Goal: Obtain resource: Obtain resource

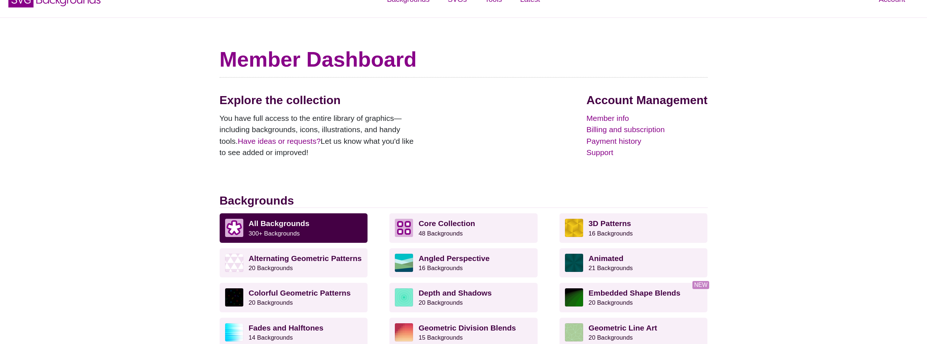
scroll to position [73, 0]
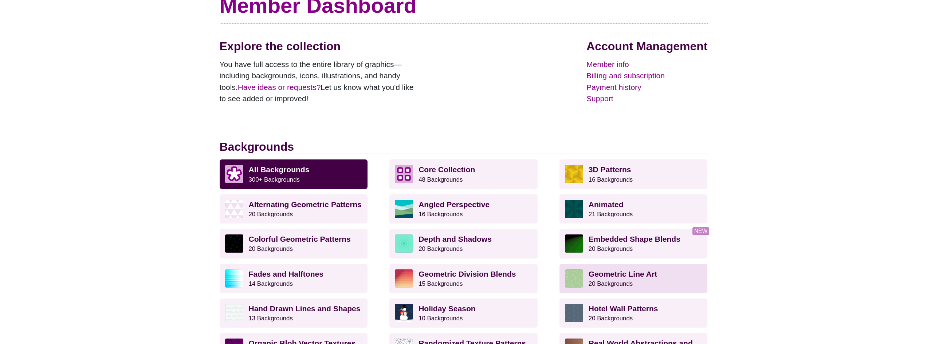
click at [683, 283] on p "Geometric Line Art 20 Backgrounds" at bounding box center [645, 278] width 114 height 18
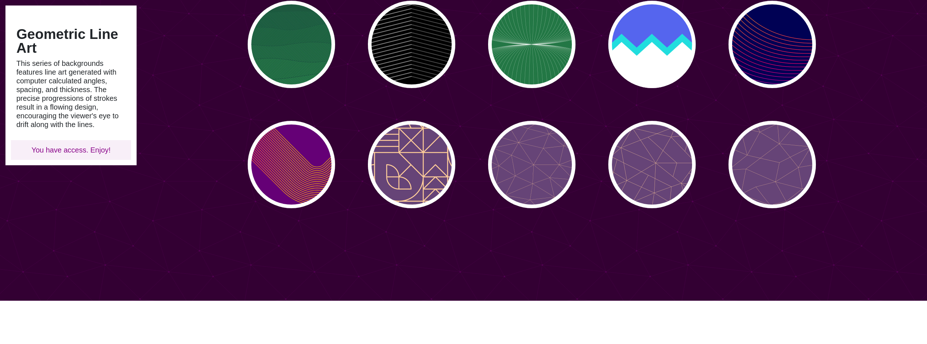
scroll to position [364, 0]
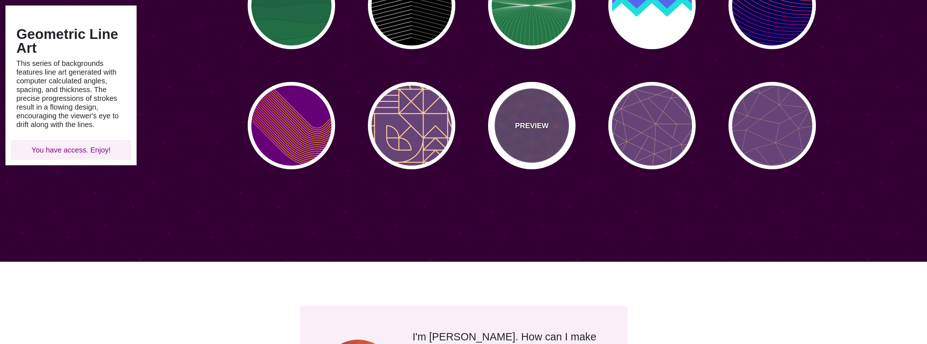
click at [523, 129] on p "PREVIEW" at bounding box center [531, 125] width 33 height 11
type input "#664477"
type input "#FFCC99"
type input "2"
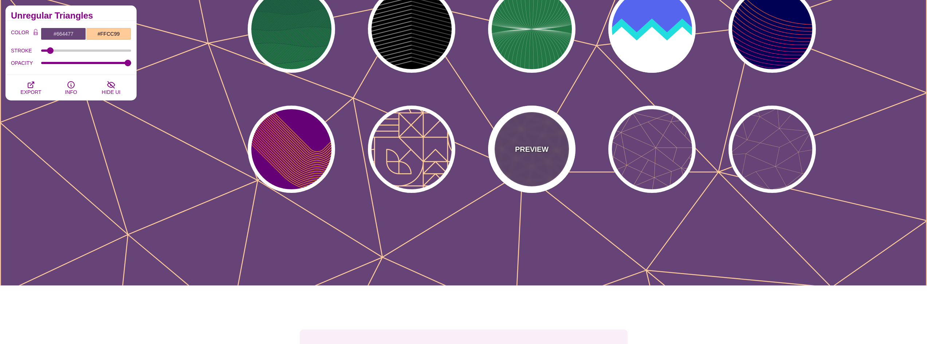
scroll to position [218, 0]
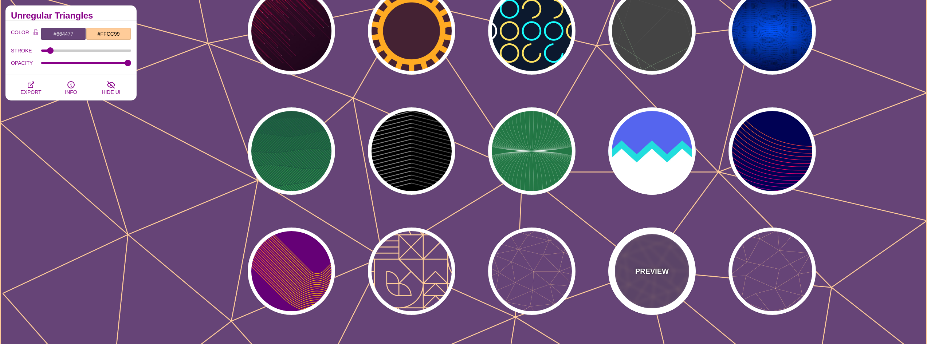
click at [642, 271] on p "PREVIEW" at bounding box center [651, 271] width 33 height 11
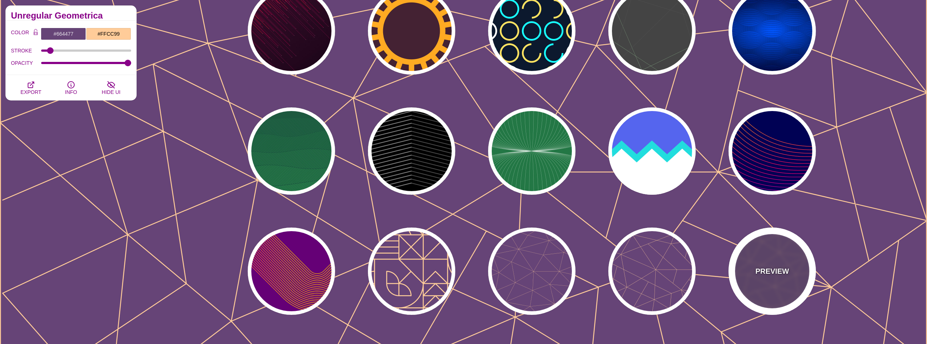
click at [814, 280] on div "PREVIEW" at bounding box center [771, 271] width 87 height 87
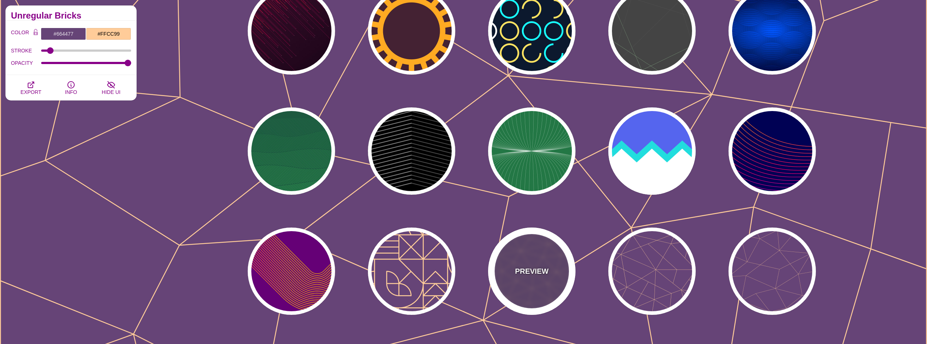
click at [552, 265] on div "PREVIEW" at bounding box center [531, 271] width 87 height 87
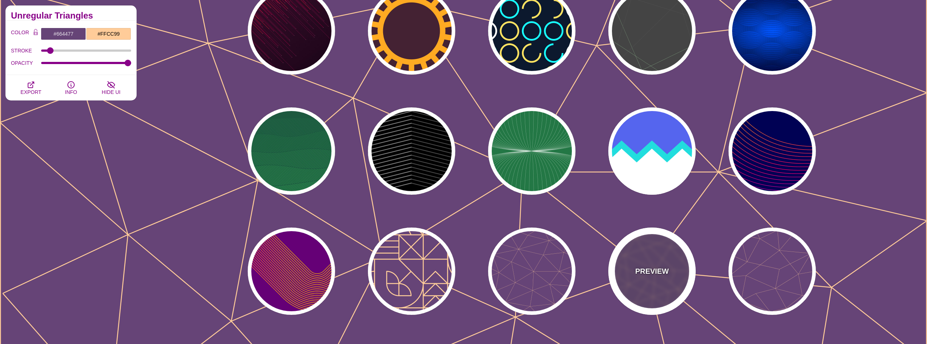
click at [678, 273] on div "PREVIEW" at bounding box center [651, 271] width 87 height 87
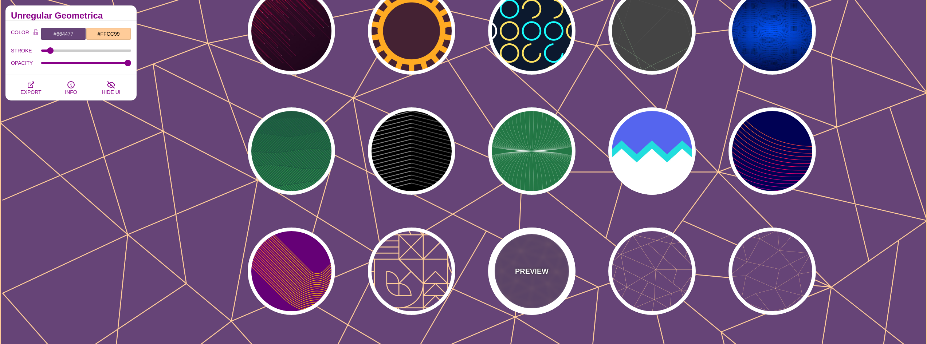
click at [509, 267] on div "PREVIEW" at bounding box center [531, 271] width 87 height 87
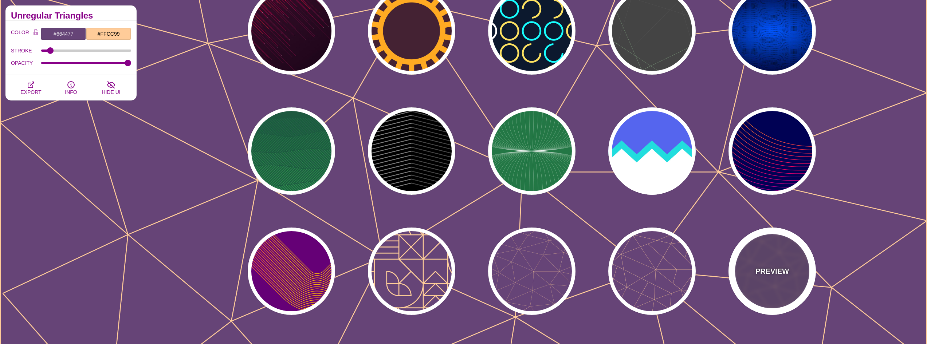
click at [730, 272] on div "PREVIEW" at bounding box center [771, 271] width 87 height 87
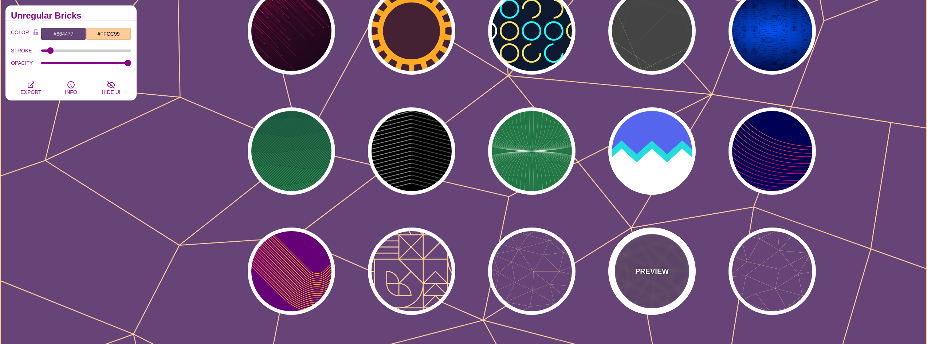
click at [671, 274] on div "PREVIEW" at bounding box center [651, 271] width 87 height 87
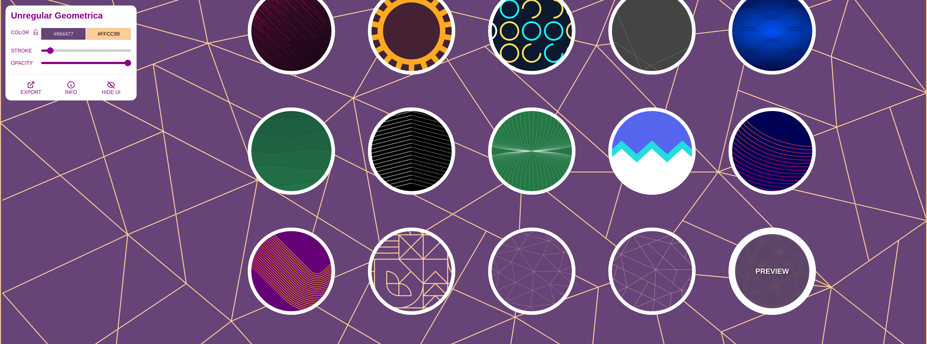
click at [758, 273] on p "PREVIEW" at bounding box center [771, 271] width 33 height 11
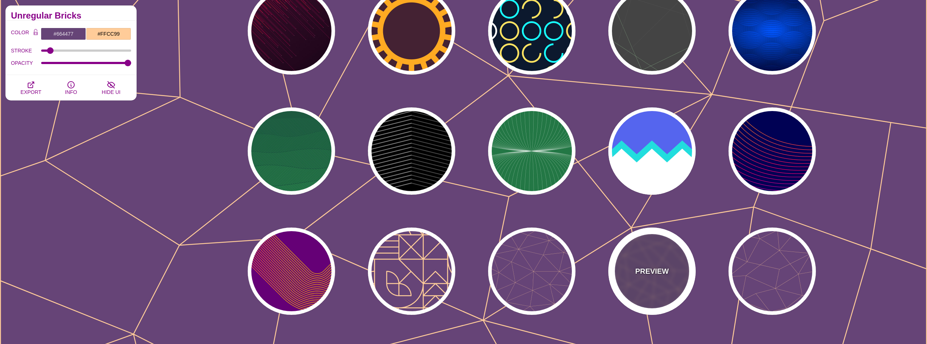
click at [655, 272] on p "PREVIEW" at bounding box center [651, 271] width 33 height 11
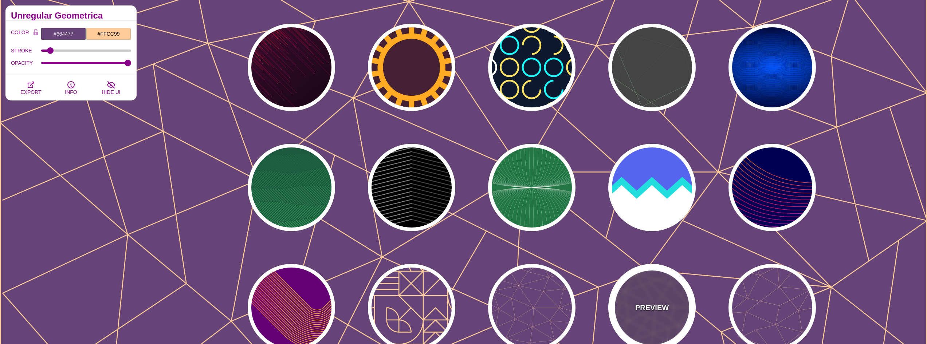
scroll to position [0, 0]
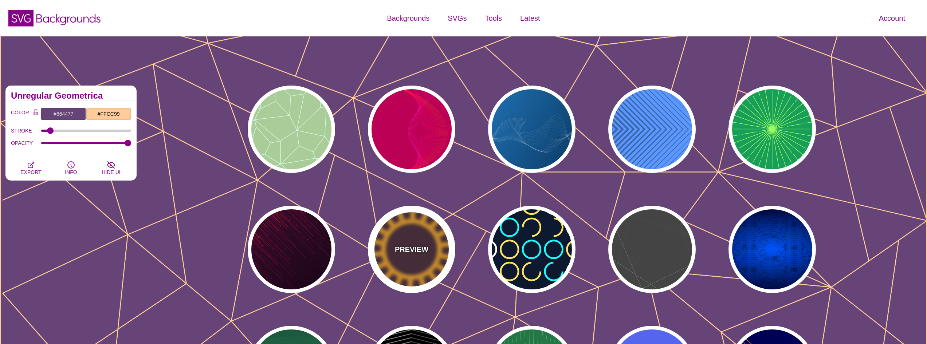
click at [426, 258] on div "PREVIEW" at bounding box center [411, 249] width 87 height 87
type input "#442233"
type input "#FFAA22"
type input "200"
type input "35"
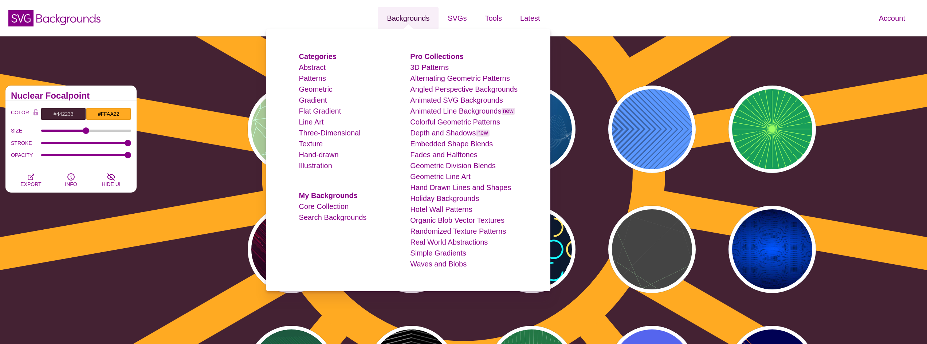
click at [408, 17] on link "Backgrounds" at bounding box center [408, 18] width 61 height 22
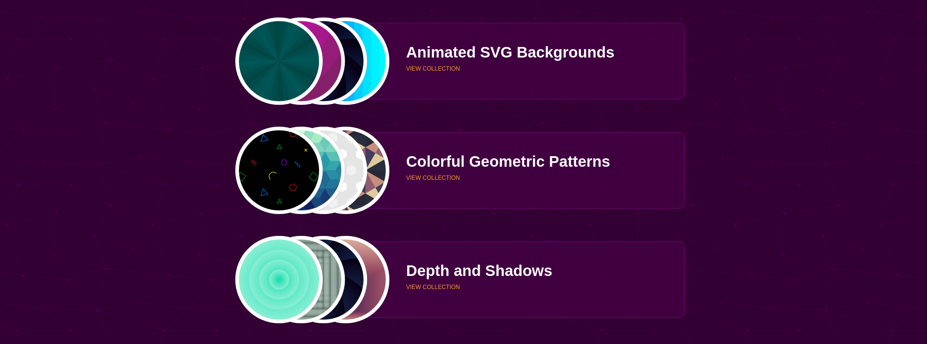
scroll to position [947, 0]
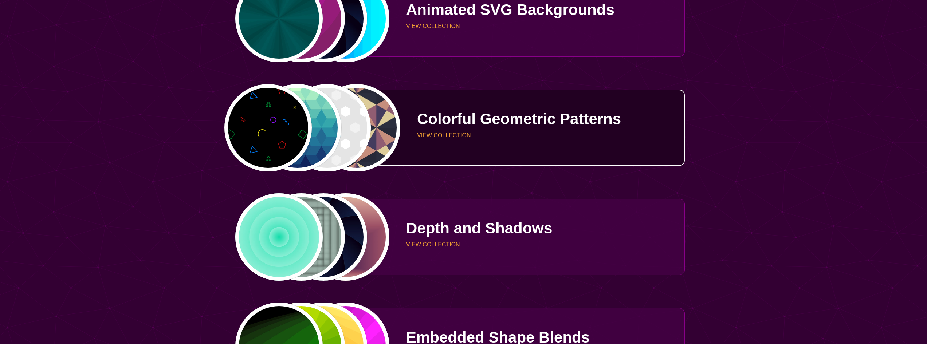
click at [486, 125] on p "Colorful Geometric Patterns" at bounding box center [548, 118] width 262 height 15
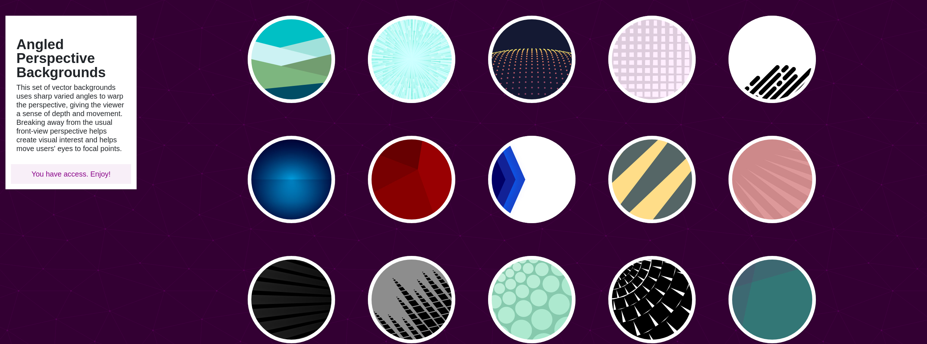
scroll to position [73, 0]
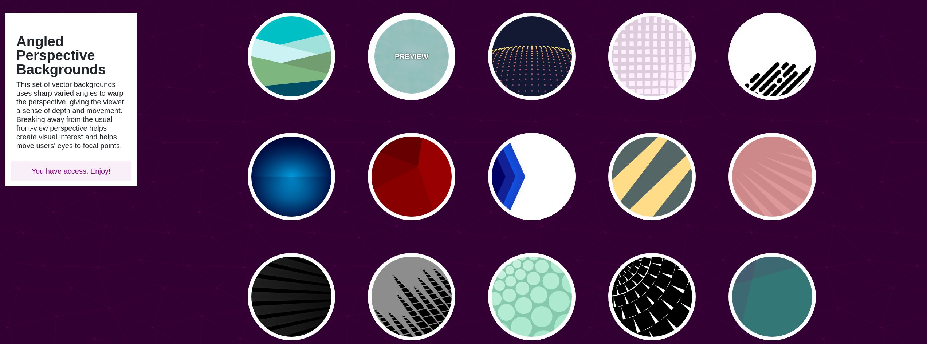
click at [414, 53] on p "PREVIEW" at bounding box center [411, 56] width 33 height 11
type input "#CCFFFF"
type input "#77EEDD"
type input "0"
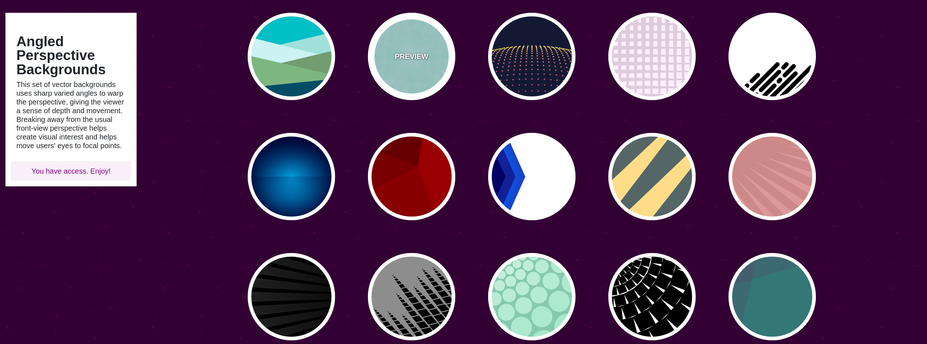
type input "0"
type input "0.5"
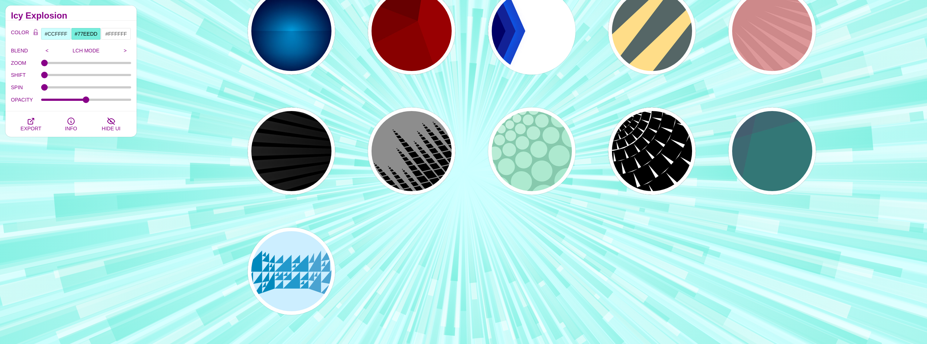
scroll to position [255, 0]
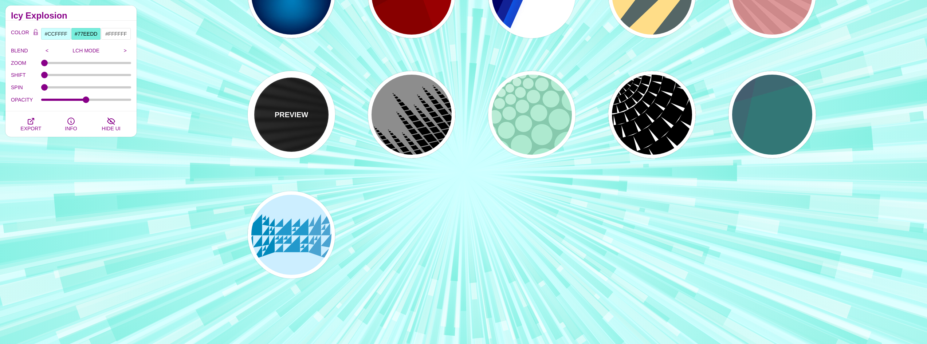
click at [298, 126] on div "PREVIEW" at bounding box center [291, 114] width 87 height 87
type input "#000000"
type input "50"
type input "0.2"
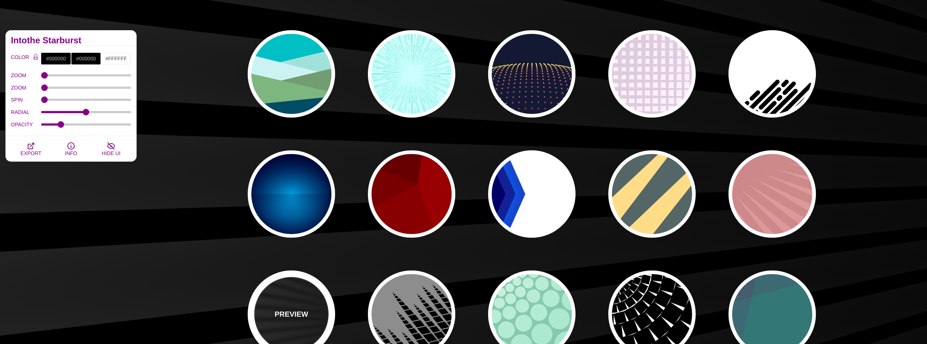
scroll to position [36, 0]
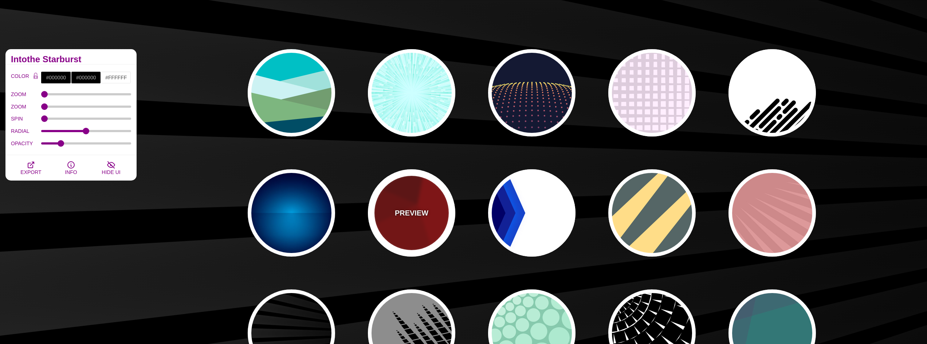
click at [426, 219] on div "PREVIEW" at bounding box center [411, 212] width 87 height 87
type input "#990000"
type input "#660000"
type input "#770000"
type input "#880000"
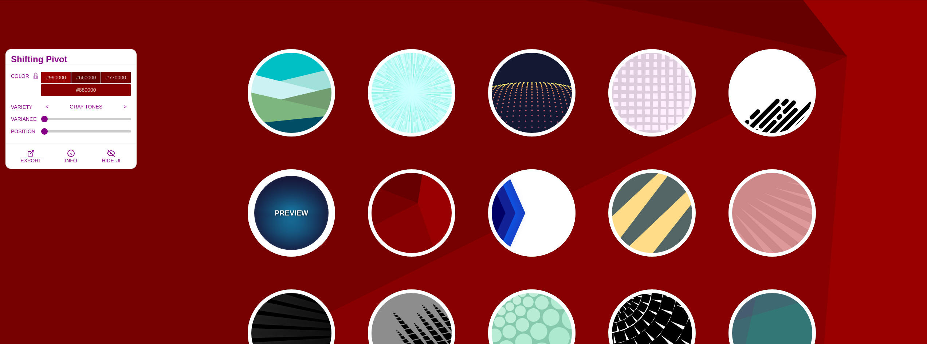
click at [292, 220] on div "PREVIEW" at bounding box center [291, 212] width 87 height 87
type input "#000033"
type input "#00BBFF"
type input "#000033"
type input "2000"
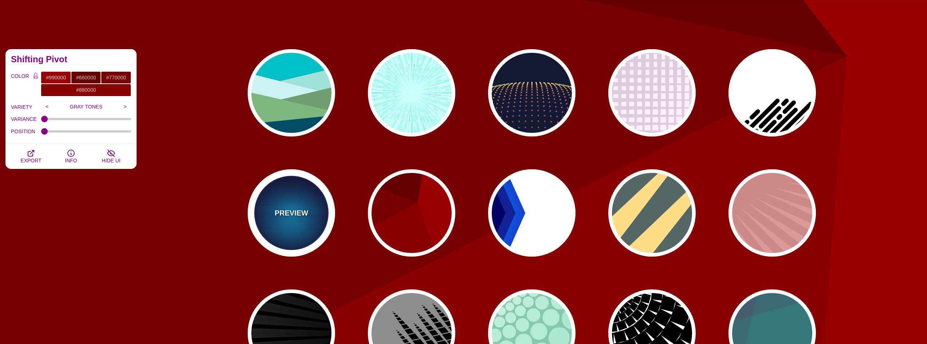
type input "0.5"
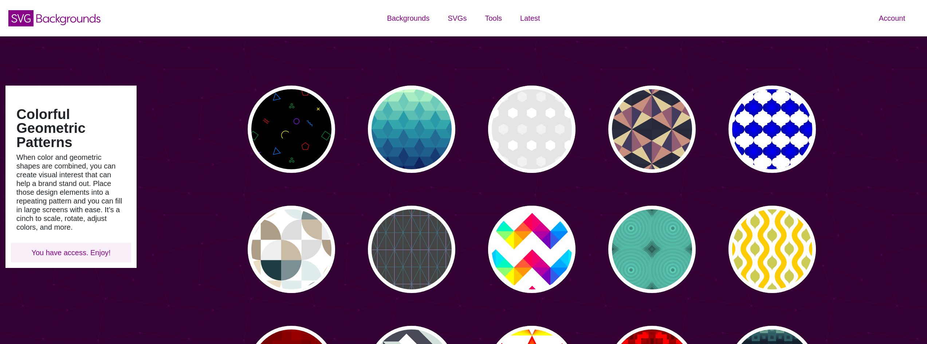
type input "#450057"
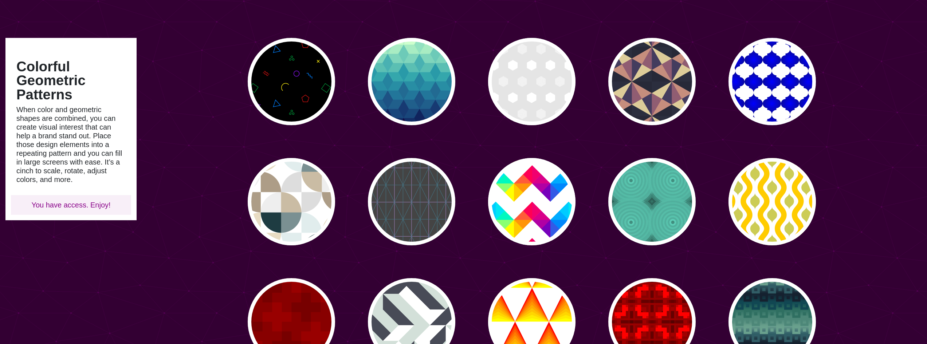
scroll to position [36, 0]
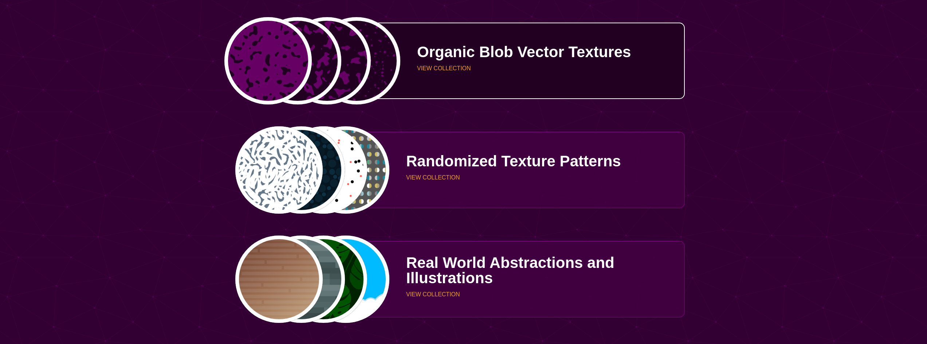
scroll to position [2003, 0]
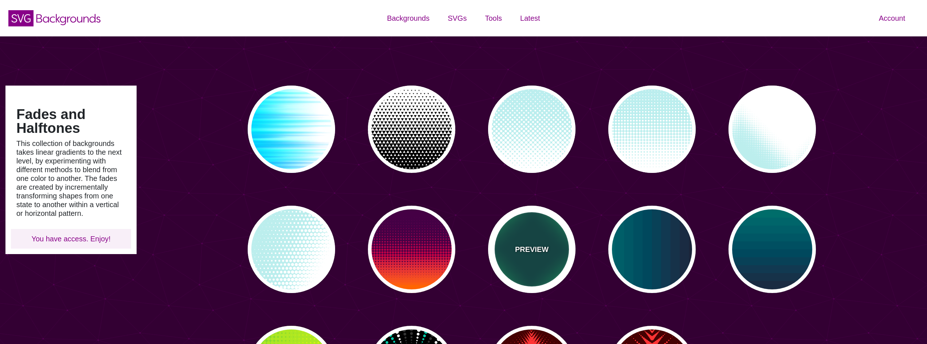
click at [557, 241] on div "PREVIEW" at bounding box center [531, 249] width 87 height 87
type input "#004444"
type input "#11EE77"
type input "0"
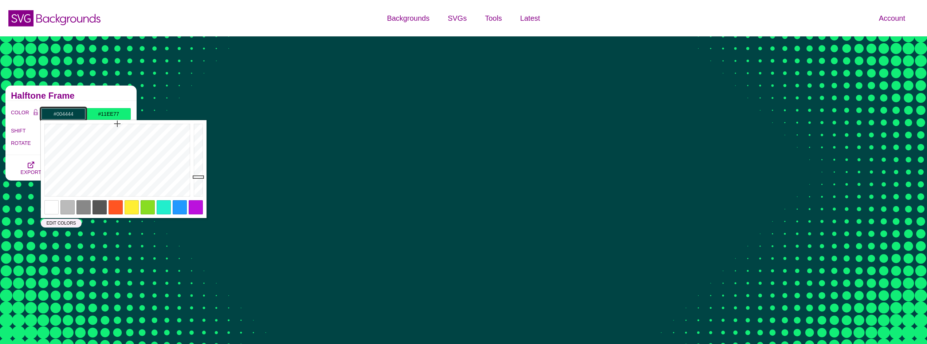
click at [60, 114] on input "#004444" at bounding box center [63, 114] width 45 height 12
drag, startPoint x: 117, startPoint y: 157, endPoint x: 0, endPoint y: 259, distance: 155.3
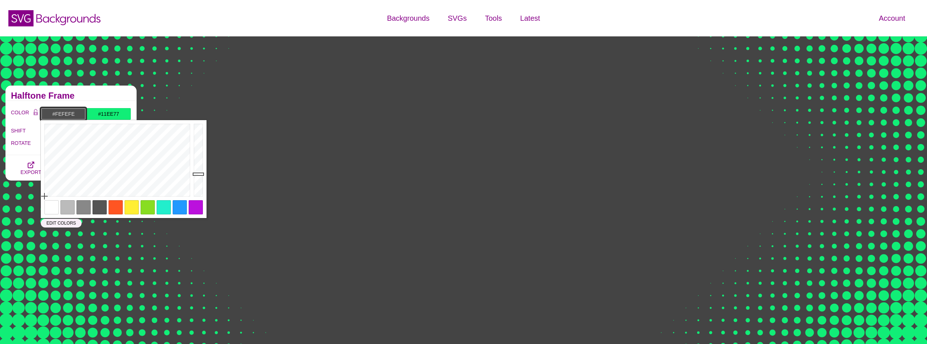
type input "#FFFFFF"
drag, startPoint x: 201, startPoint y: 174, endPoint x: 200, endPoint y: 79, distance: 95.4
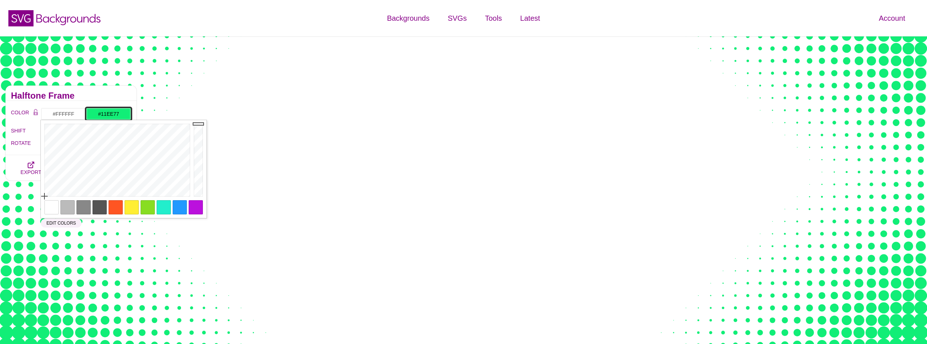
click at [105, 111] on input "#11EE77" at bounding box center [108, 114] width 45 height 12
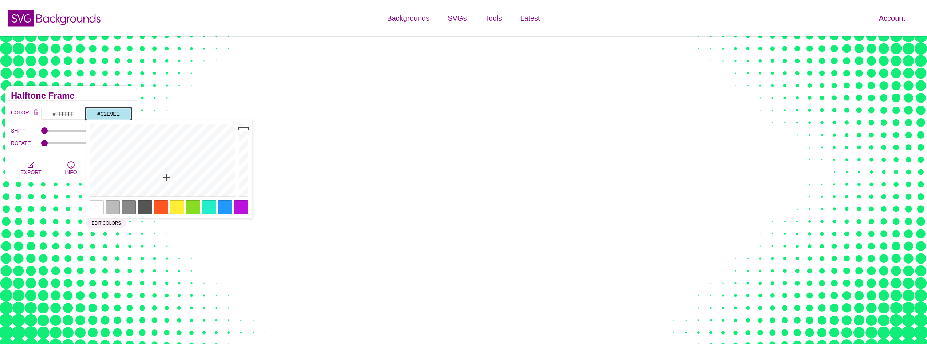
drag, startPoint x: 171, startPoint y: 173, endPoint x: 165, endPoint y: 183, distance: 11.5
click at [165, 183] on div at bounding box center [161, 160] width 151 height 80
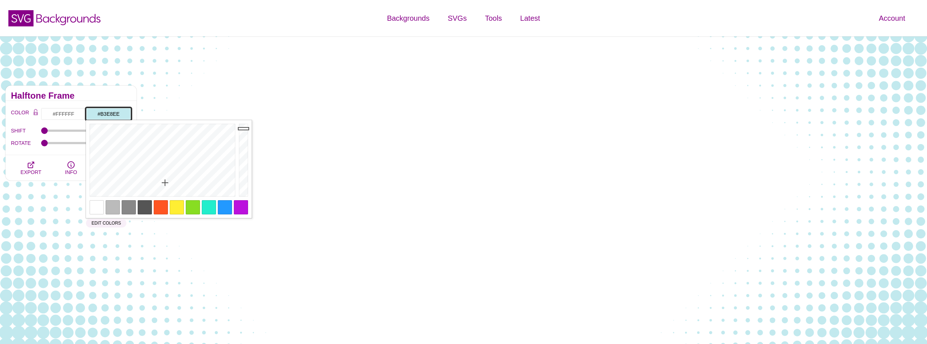
type input "#B2E7EE"
drag, startPoint x: 165, startPoint y: 183, endPoint x: 165, endPoint y: 178, distance: 4.7
click at [165, 178] on div at bounding box center [161, 160] width 151 height 80
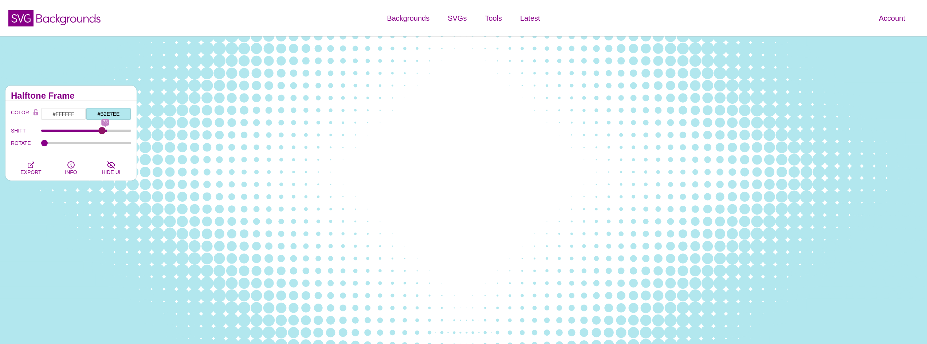
drag, startPoint x: 47, startPoint y: 130, endPoint x: 102, endPoint y: 138, distance: 55.6
type input "69"
click at [102, 132] on input "SHIFT" at bounding box center [86, 130] width 90 height 3
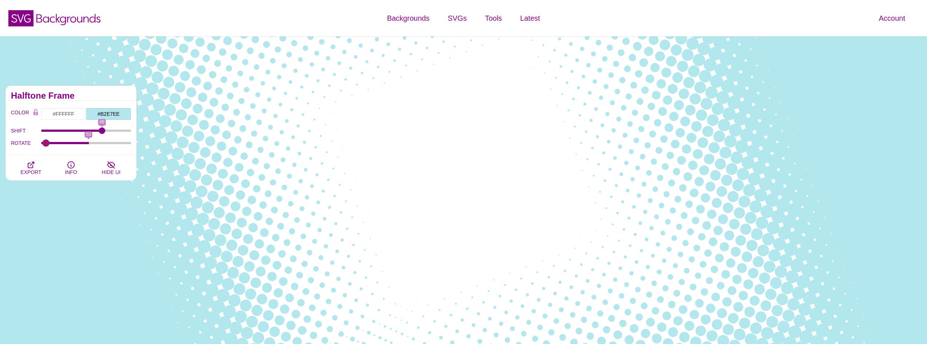
type input "0"
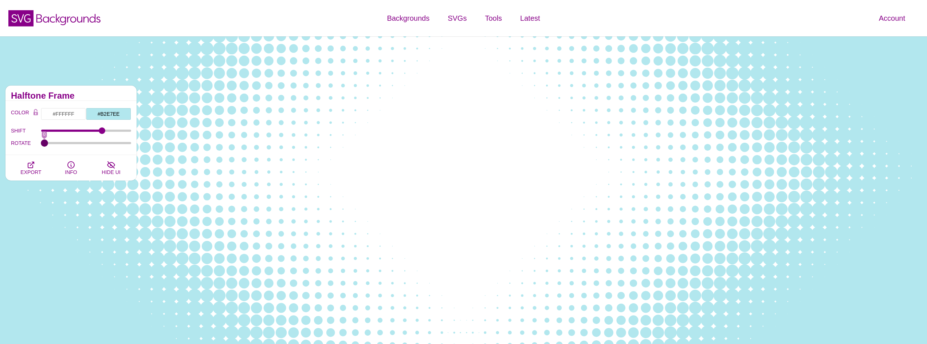
drag, startPoint x: 49, startPoint y: 143, endPoint x: 0, endPoint y: 147, distance: 48.9
click at [41, 145] on input "ROTATE" at bounding box center [86, 143] width 90 height 3
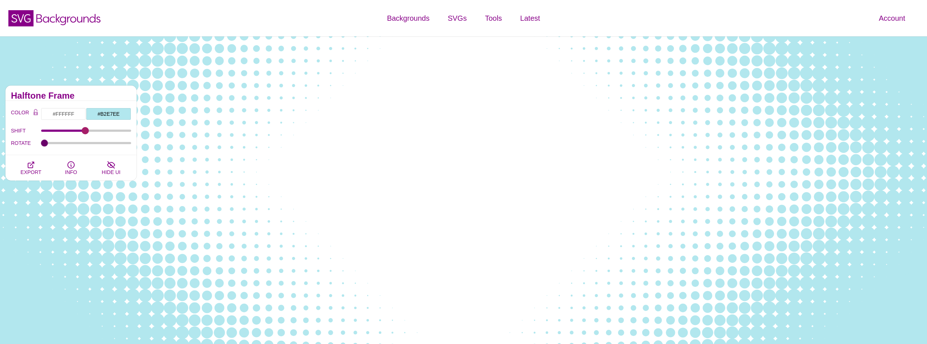
drag, startPoint x: 98, startPoint y: 129, endPoint x: 85, endPoint y: 133, distance: 13.3
type input "49"
click at [85, 132] on input "SHIFT" at bounding box center [86, 130] width 90 height 3
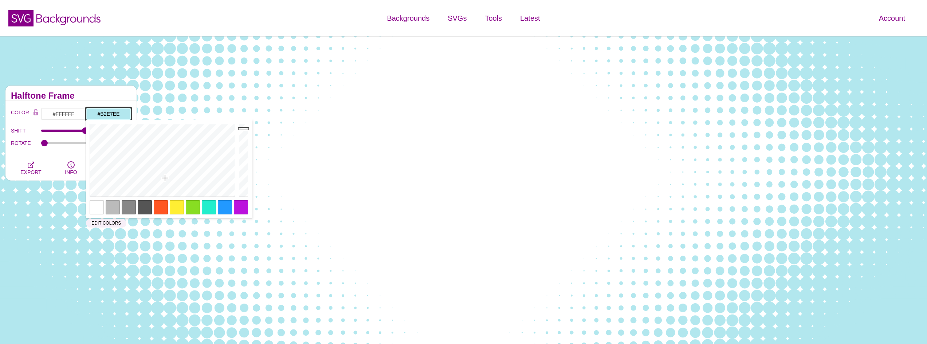
click at [115, 115] on input "#B2E7EE" at bounding box center [108, 114] width 45 height 12
click at [110, 117] on input "#B2E7EE" at bounding box center [108, 114] width 45 height 12
click at [111, 114] on input "#B2E7EE" at bounding box center [108, 114] width 45 height 12
paste input "c2e9f6"
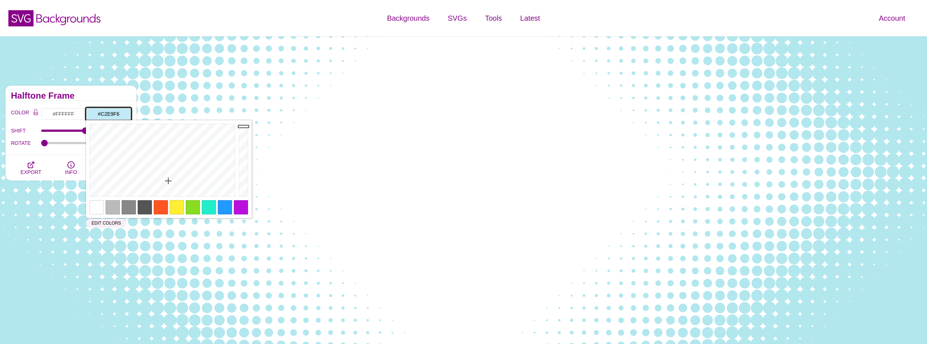
type input "#C2E9F6"
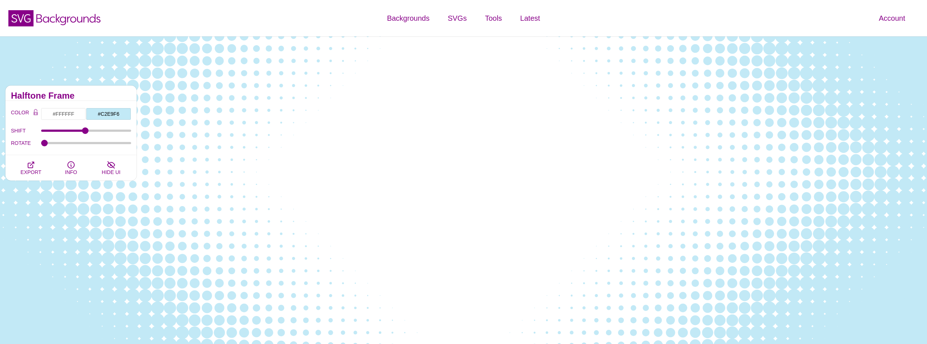
click at [113, 95] on h2 "Halftone Frame" at bounding box center [71, 96] width 120 height 6
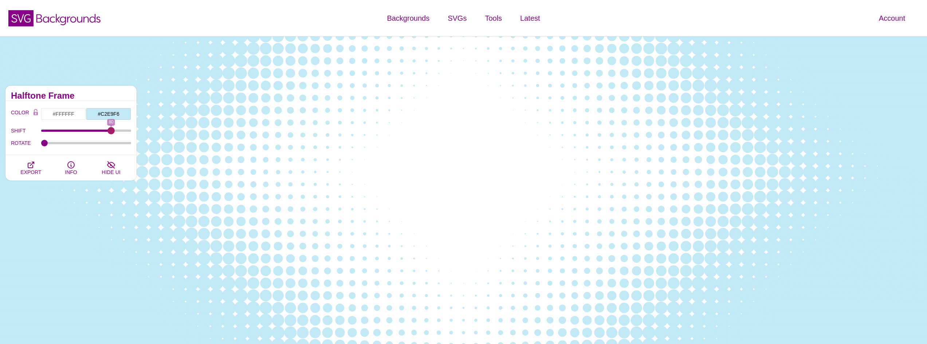
drag, startPoint x: 87, startPoint y: 130, endPoint x: 111, endPoint y: 139, distance: 25.9
type input "80"
click at [111, 132] on input "SHIFT" at bounding box center [86, 130] width 90 height 3
click at [23, 175] on button "EXPORT" at bounding box center [31, 167] width 40 height 25
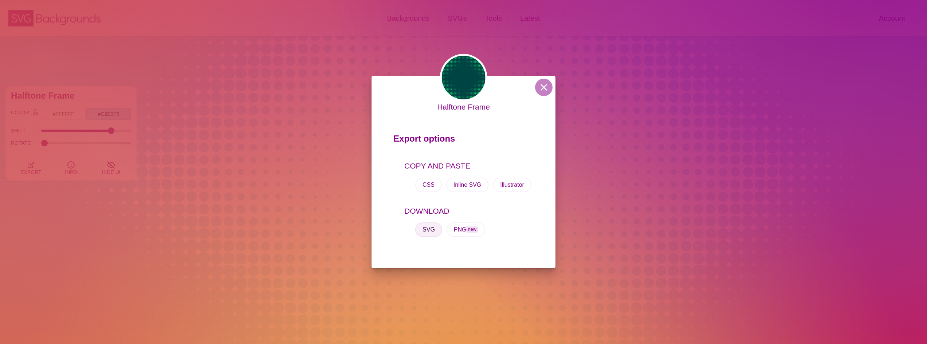
click at [430, 231] on button "SVG" at bounding box center [428, 229] width 27 height 15
click at [719, 98] on div "Halftone Frame Export options COPY AND PASTE CSS Inline SVG Illustrator DOWNLOA…" at bounding box center [463, 172] width 927 height 344
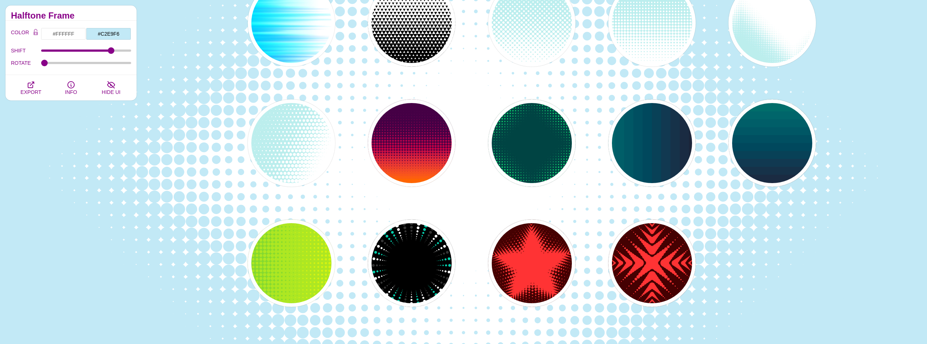
scroll to position [146, 0]
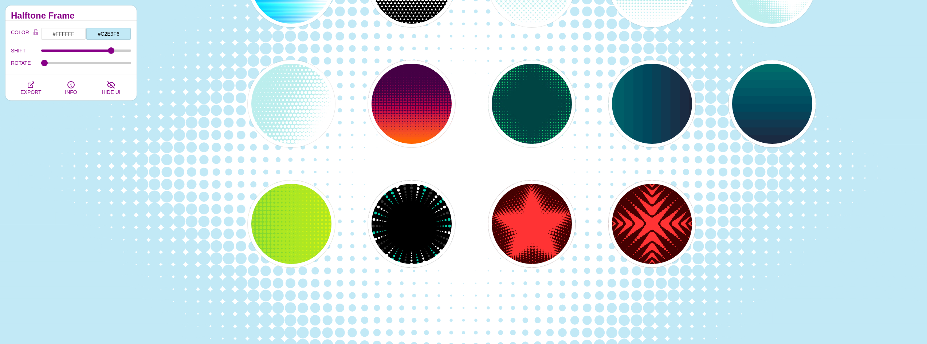
click at [225, 224] on div "PREVIEW PREVIEW PREVIEW PREVIEW PREVIEW PREVIEW PREVIEW PREVIEW PREVIEW PREVIEW…" at bounding box center [534, 103] width 785 height 339
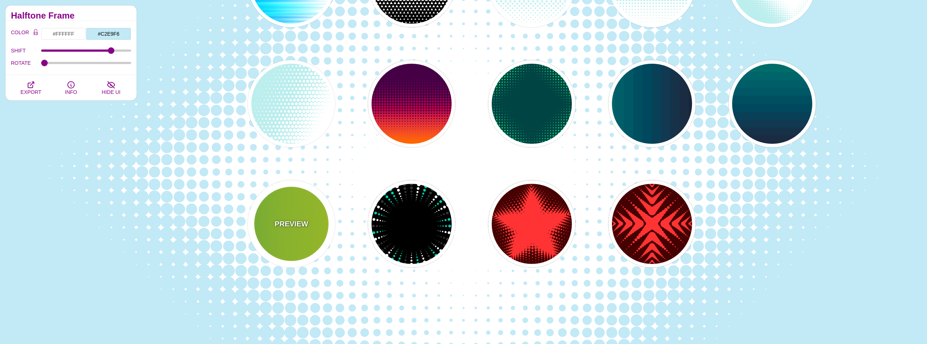
click at [263, 223] on div "PREVIEW" at bounding box center [291, 223] width 87 height 87
type input "#22BB44"
type input "#FFFF00"
type input "0"
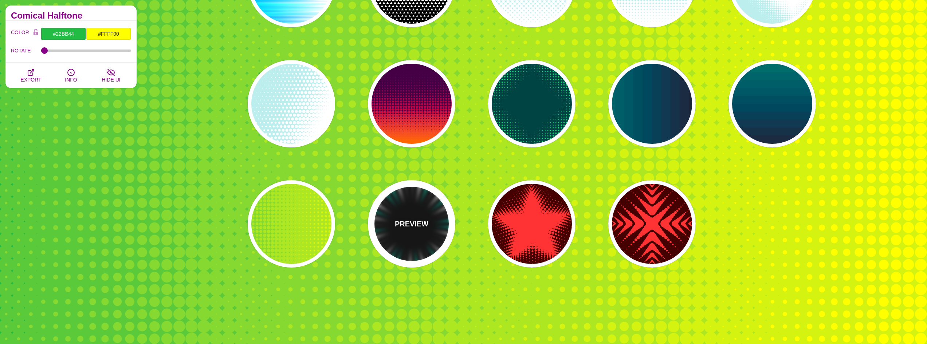
click at [406, 224] on p "PREVIEW" at bounding box center [411, 223] width 33 height 11
type input "#000000"
type input "#00CCAA"
type input "#FFFFFF"
type input "#333333"
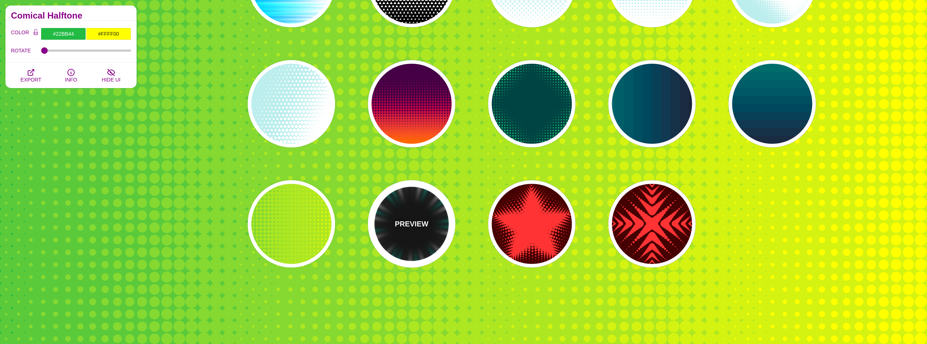
type input "0"
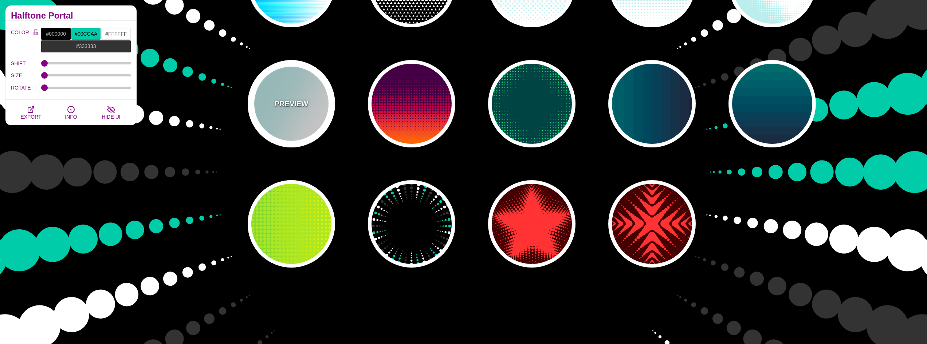
click at [301, 87] on div "PREVIEW" at bounding box center [291, 103] width 87 height 87
type input "#BBEEEE"
type input "#FFFFFF"
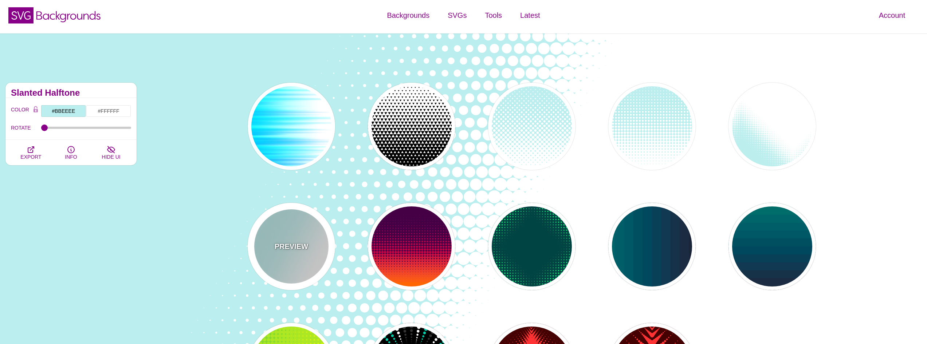
scroll to position [0, 0]
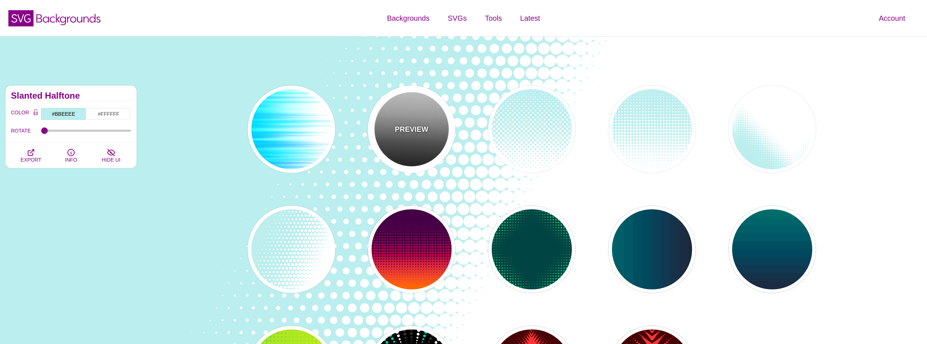
click at [440, 146] on div "PREVIEW" at bounding box center [411, 129] width 87 height 87
type input "#FFFFFF"
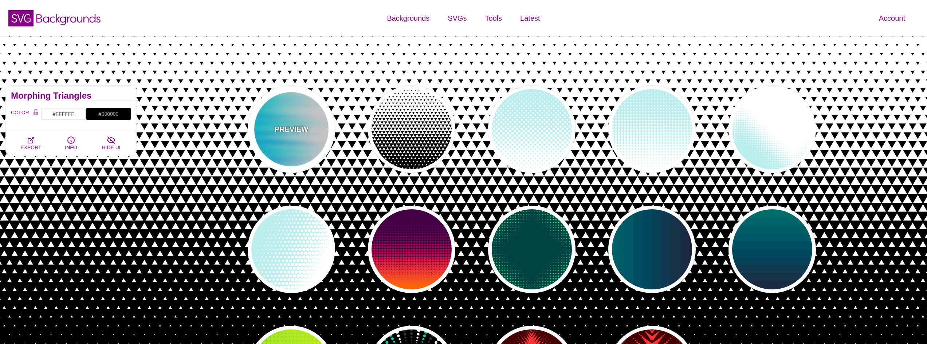
click at [308, 133] on div "PREVIEW" at bounding box center [291, 129] width 87 height 87
type input "#0099FF"
type input "#00FFFF"
type input "0.5"
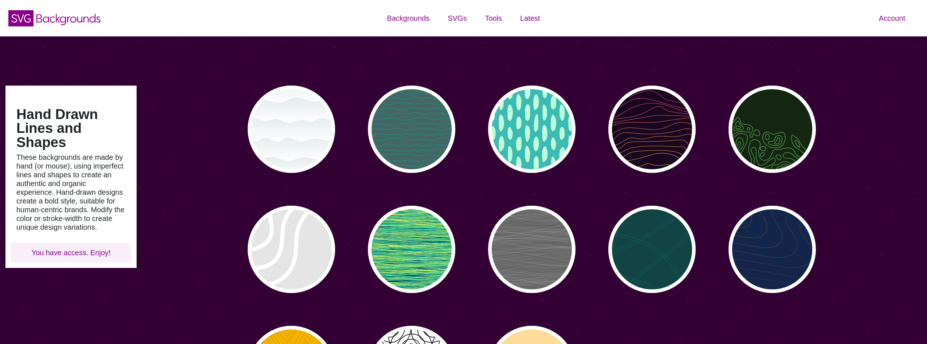
type input "#450057"
click at [884, 185] on div "PREVIEW PREVIEW PREVIEW PREVIEW PREVIEW PREVIEW PREVIEW PREVIEW PREVIEW PREVIEW…" at bounding box center [534, 249] width 785 height 339
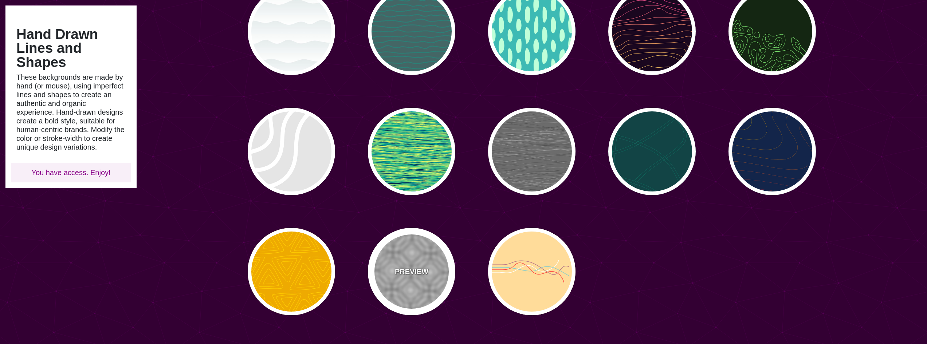
scroll to position [73, 0]
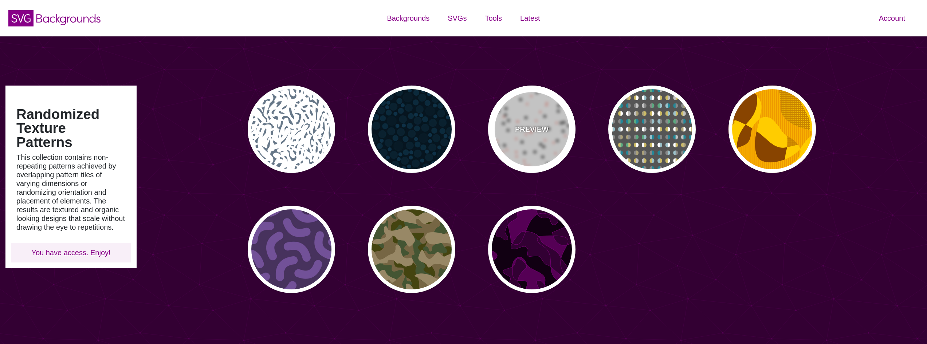
click at [548, 133] on div "PREVIEW" at bounding box center [531, 129] width 87 height 87
type input "#FFFFFF"
type input "#000000"
type input "#FF5E4F"
type input "30"
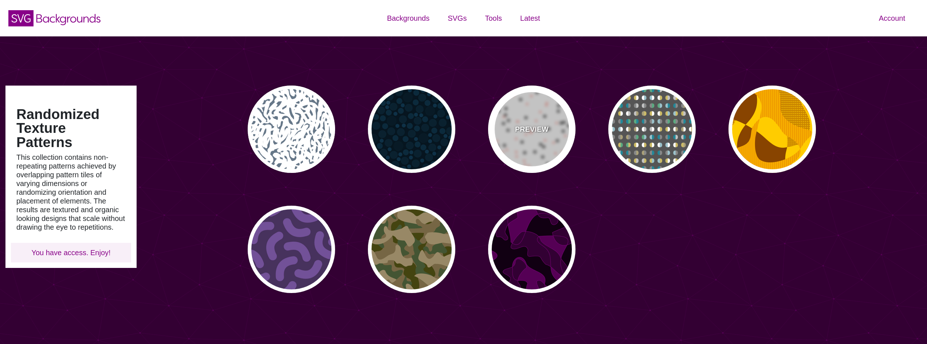
type input "20"
type input "0"
type input "0.25"
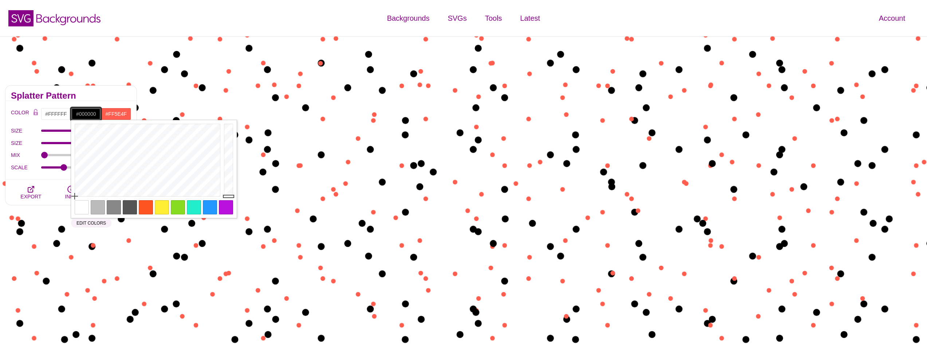
click at [85, 113] on input "#000000" at bounding box center [86, 114] width 30 height 12
click at [98, 206] on div at bounding box center [98, 207] width 14 height 14
type input "#BBBBBB"
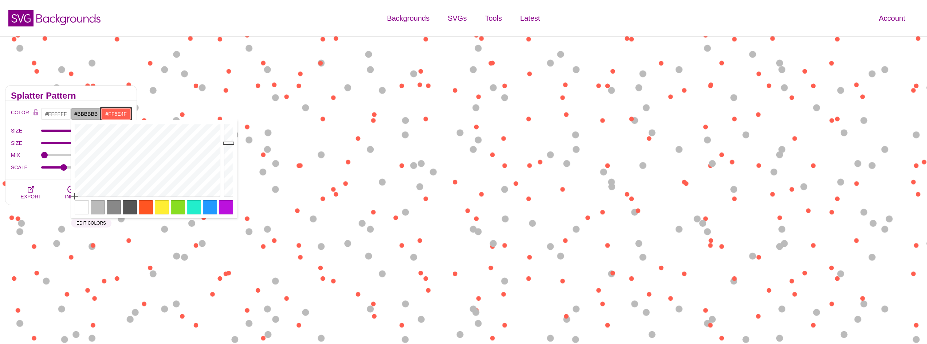
click at [118, 114] on input "#FF5E4F" at bounding box center [116, 114] width 30 height 12
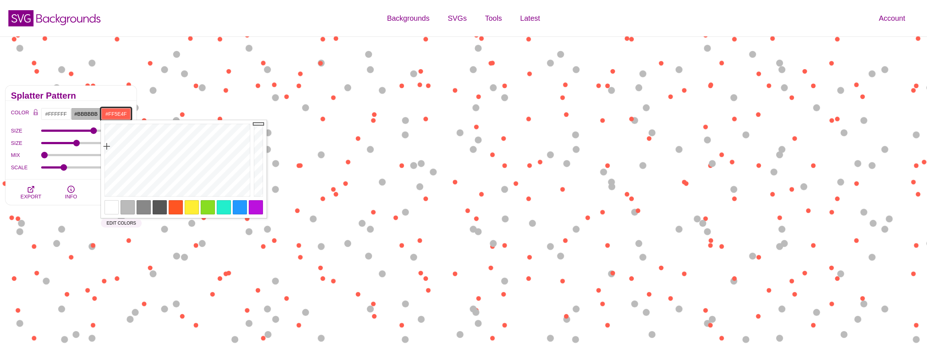
click at [118, 114] on input "#FF5E4F" at bounding box center [116, 114] width 30 height 12
paste input "c2e9f6"
type input "#C2E9F6"
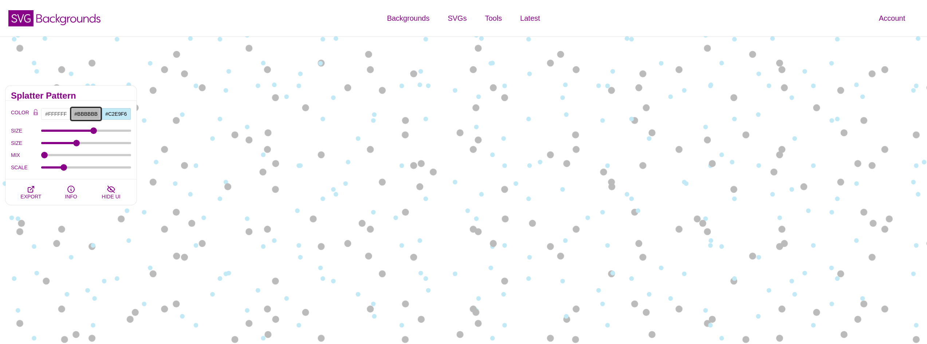
click at [89, 115] on input "#BBBBBB" at bounding box center [86, 114] width 30 height 12
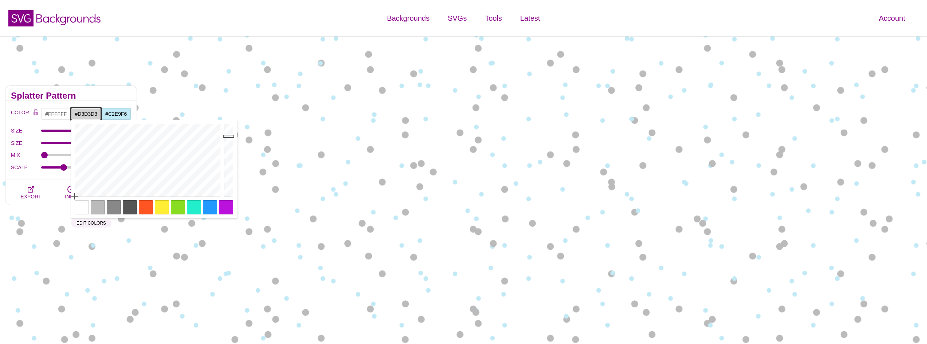
drag, startPoint x: 233, startPoint y: 143, endPoint x: 230, endPoint y: 136, distance: 6.9
click at [230, 136] on div at bounding box center [229, 160] width 15 height 80
drag, startPoint x: 225, startPoint y: 137, endPoint x: 226, endPoint y: 132, distance: 4.9
click at [226, 132] on div at bounding box center [229, 160] width 15 height 80
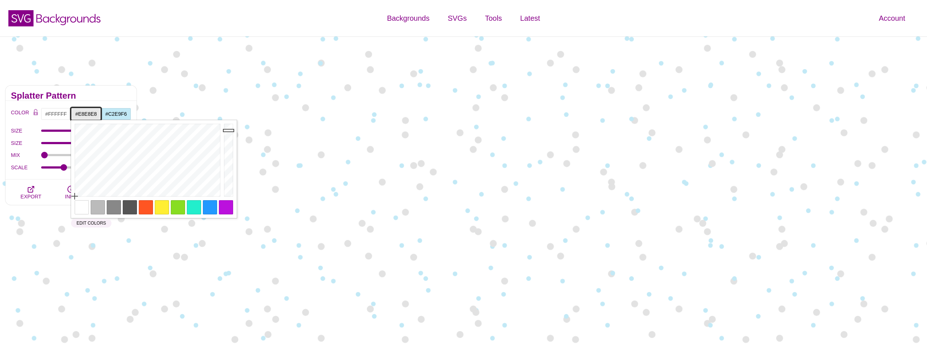
type input "#E7E7E7"
click at [227, 131] on div at bounding box center [229, 160] width 15 height 80
click at [104, 92] on div "Splatter Pattern" at bounding box center [70, 93] width 131 height 15
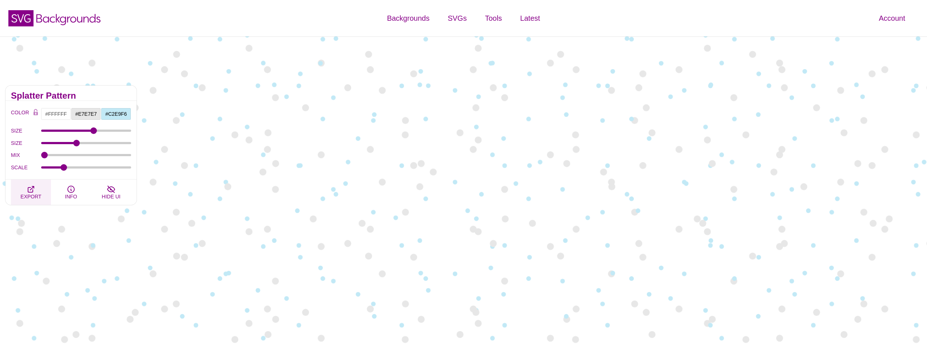
click at [32, 185] on icon "button" at bounding box center [31, 189] width 9 height 9
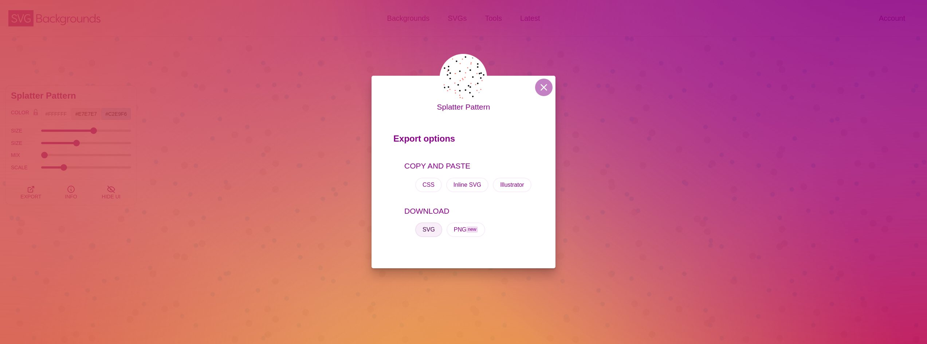
click at [432, 232] on button "SVG" at bounding box center [428, 229] width 27 height 15
click at [463, 231] on button "PNG new" at bounding box center [465, 229] width 39 height 15
